Goal: Book appointment/travel/reservation

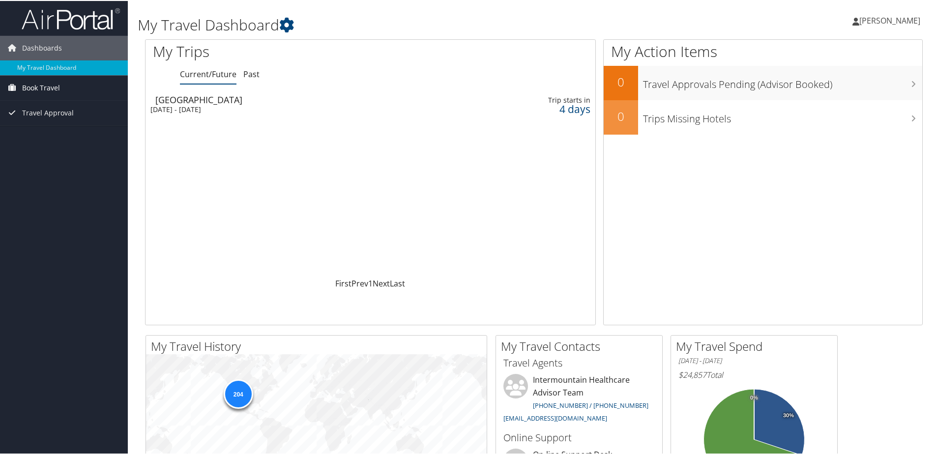
click at [52, 87] on span "Book Travel" at bounding box center [41, 87] width 38 height 25
click at [48, 119] on link "Book/Manage Online Trips" at bounding box center [64, 121] width 128 height 15
click at [69, 119] on link "Book/Manage Online Trips" at bounding box center [64, 121] width 128 height 15
